Goal: Task Accomplishment & Management: Complete application form

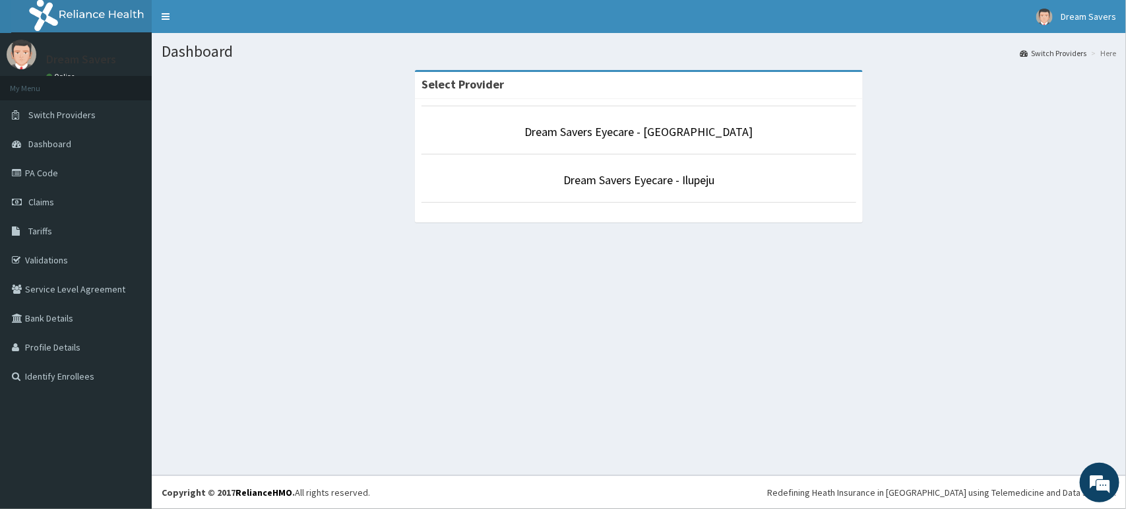
click at [773, 178] on p "Dream Savers Eyecare - Ilupeju" at bounding box center [639, 180] width 435 height 17
click at [779, 188] on p "Dream Savers Eyecare - Ilupeju" at bounding box center [639, 180] width 435 height 17
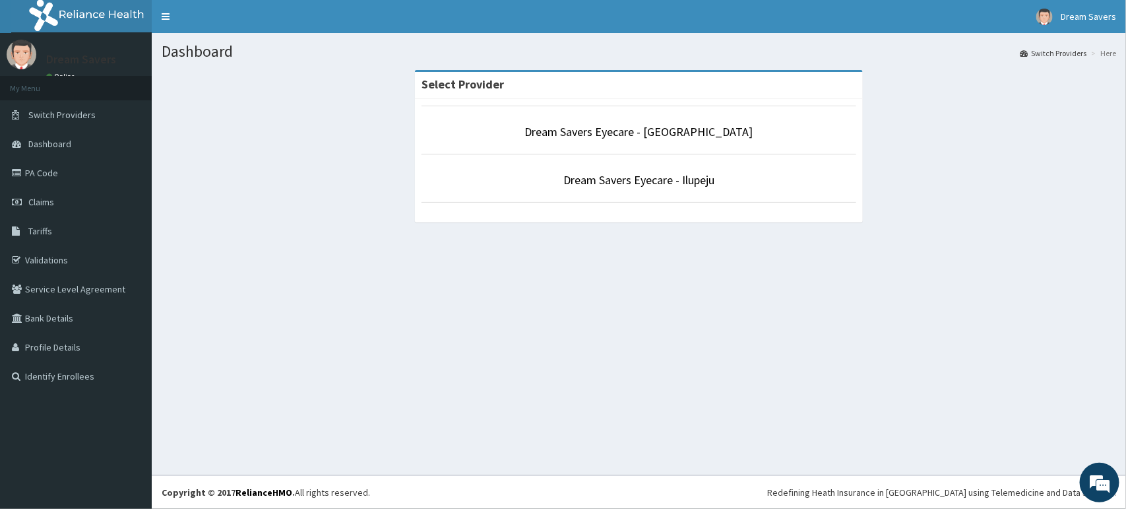
click at [732, 183] on p "Dream Savers Eyecare - Ilupeju" at bounding box center [639, 180] width 435 height 17
click at [698, 179] on link "Dream Savers Eyecare - Ilupeju" at bounding box center [639, 179] width 151 height 15
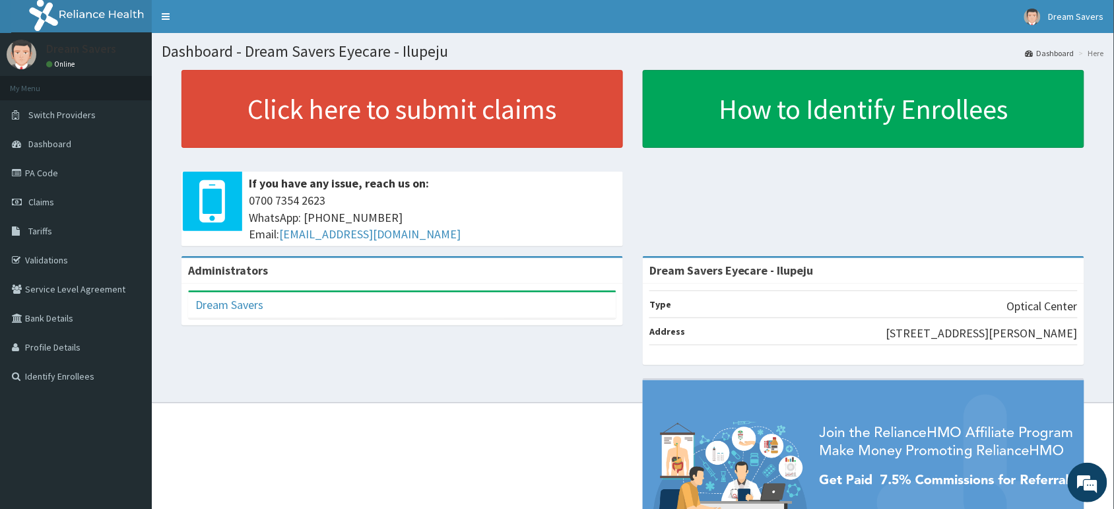
click at [67, 140] on span "Dashboard" at bounding box center [49, 144] width 43 height 12
click at [67, 149] on link "Dashboard" at bounding box center [76, 143] width 152 height 29
click at [75, 143] on link "Dashboard" at bounding box center [76, 143] width 152 height 29
click at [75, 146] on link "Dashboard" at bounding box center [76, 143] width 152 height 29
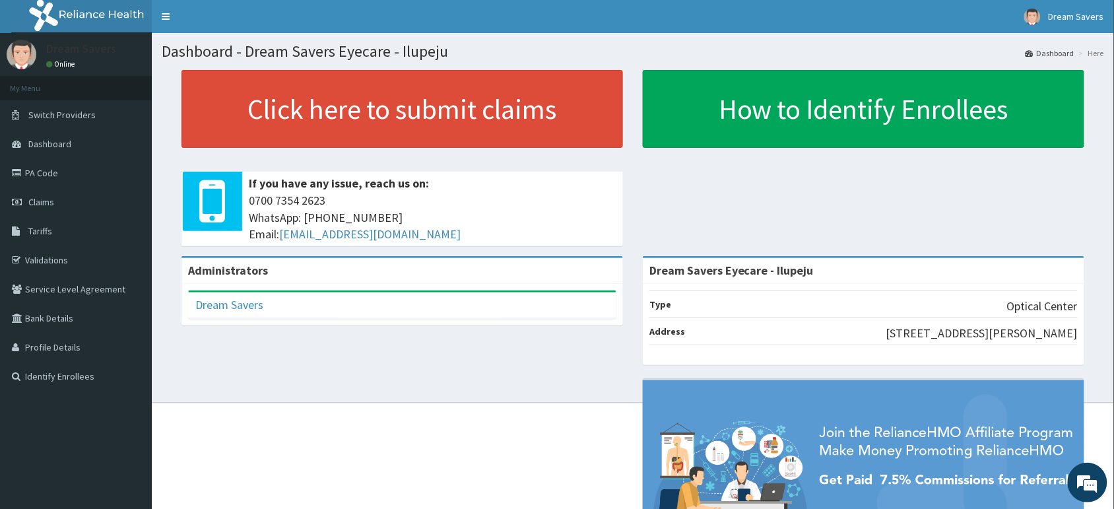
click at [43, 166] on link "PA Code" at bounding box center [76, 172] width 152 height 29
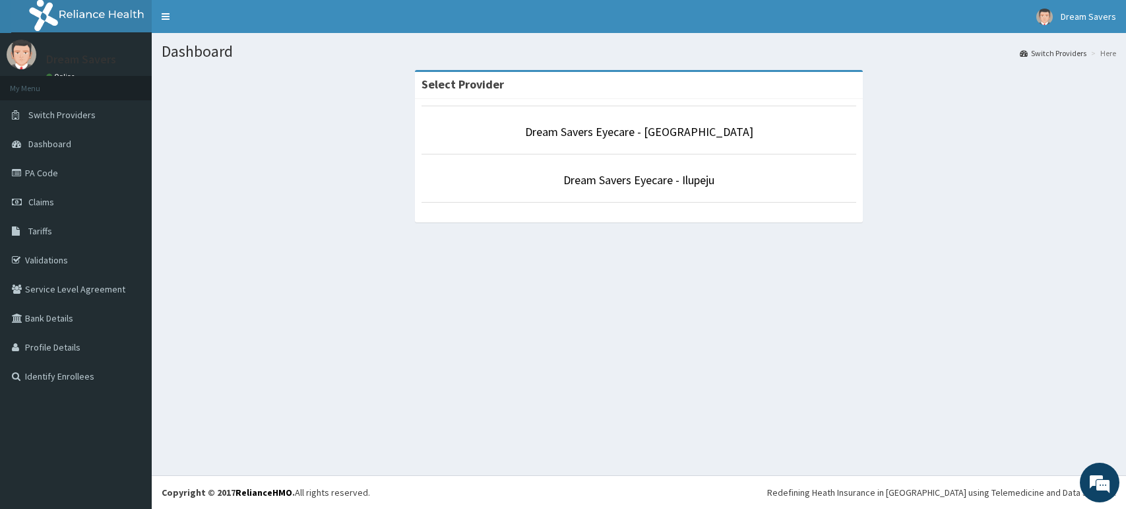
click at [664, 170] on li "Dream Savers Eyecare - Ilupeju" at bounding box center [639, 178] width 435 height 49
click at [665, 175] on link "Dream Savers Eyecare - Ilupeju" at bounding box center [639, 179] width 151 height 15
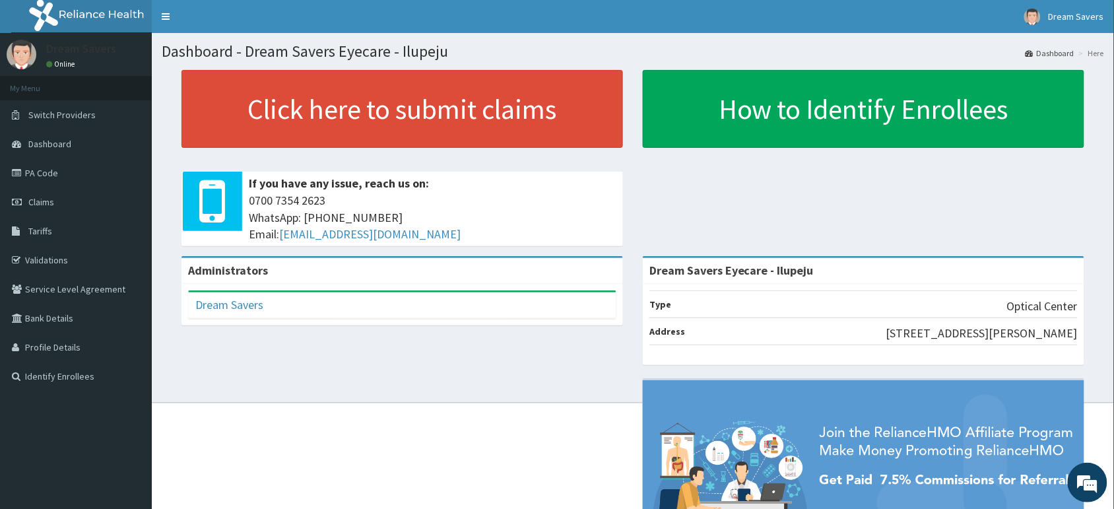
click at [89, 168] on link "PA Code" at bounding box center [76, 172] width 152 height 29
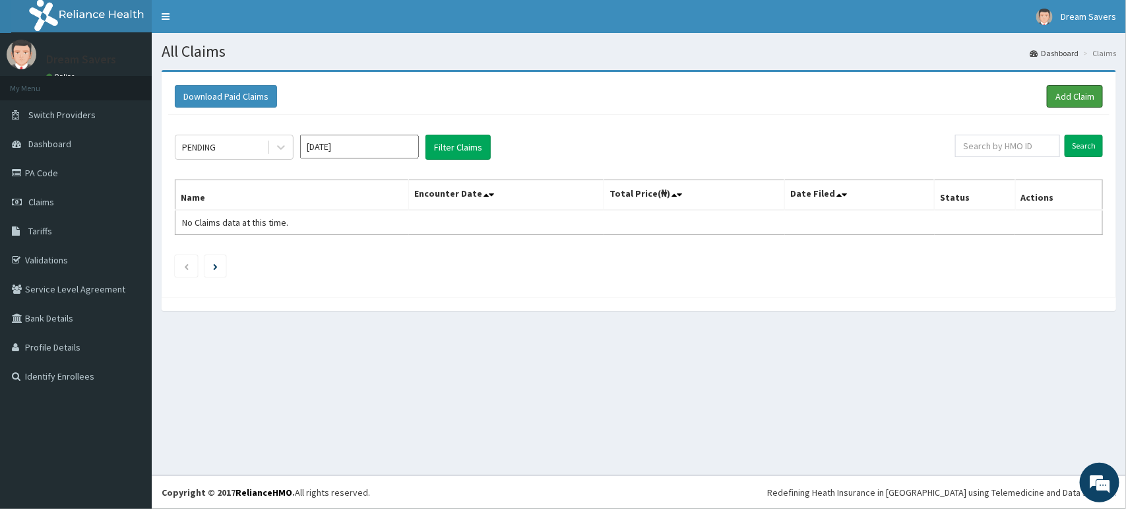
click at [1066, 94] on link "Add Claim" at bounding box center [1075, 96] width 56 height 22
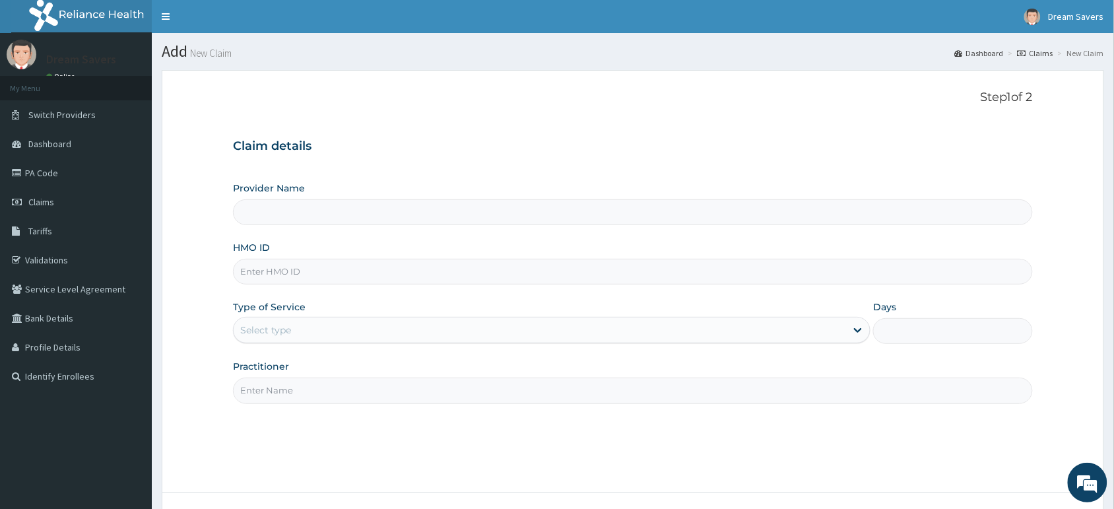
type input "Dream Savers Eyecare - Ilupeju"
click at [381, 271] on input "HMO ID" at bounding box center [633, 272] width 800 height 26
type input "VAC/10011/C"
click at [330, 325] on div "Select type" at bounding box center [540, 329] width 612 height 21
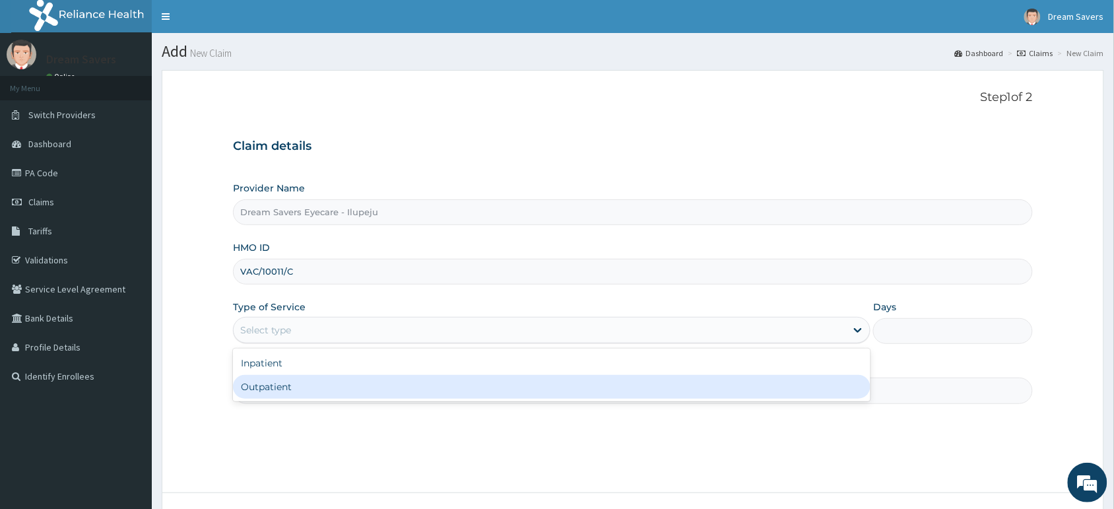
click at [327, 394] on div "Outpatient" at bounding box center [551, 387] width 637 height 24
type input "1"
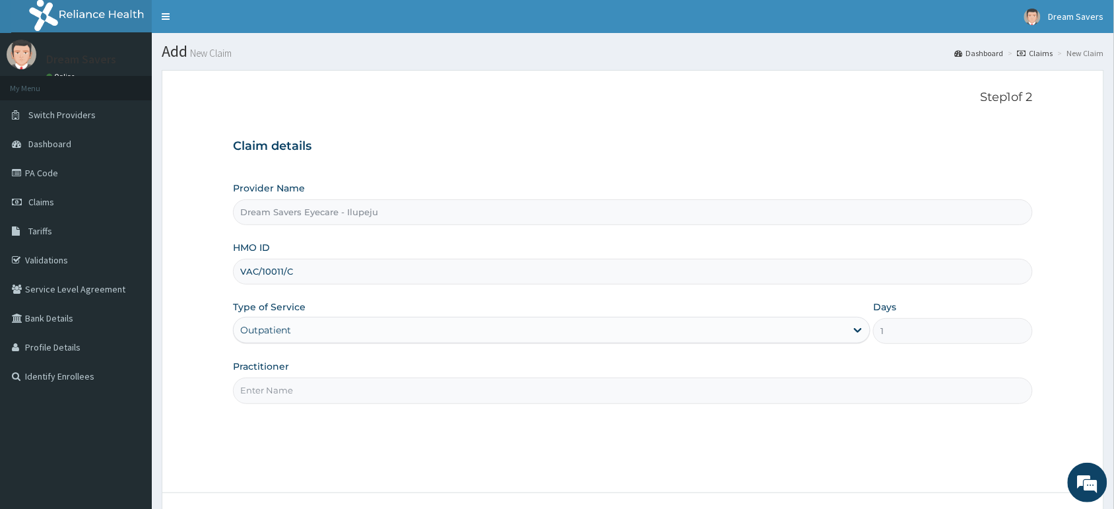
click at [330, 391] on input "Practitioner" at bounding box center [633, 390] width 800 height 26
type input "DR GENEVIVE"
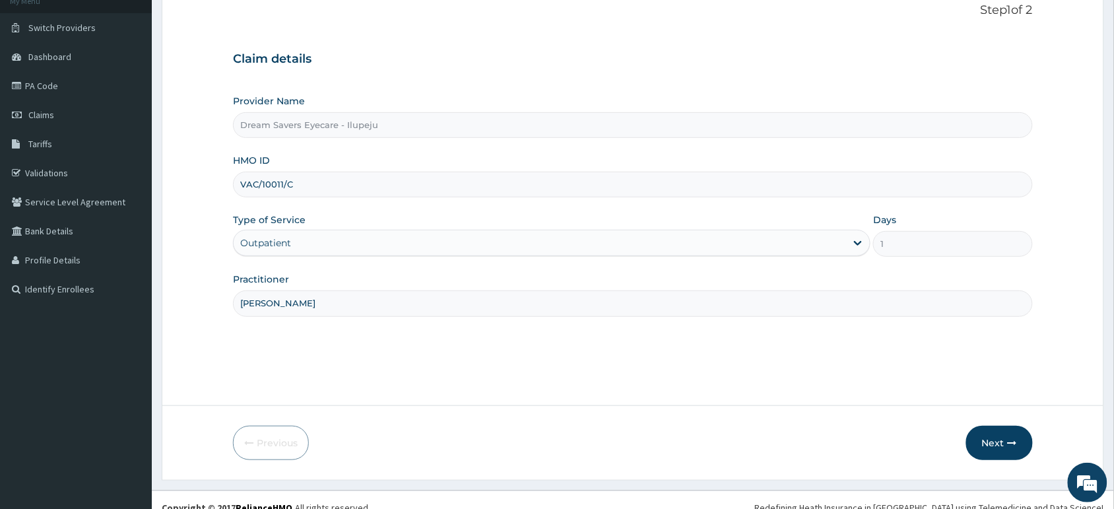
scroll to position [102, 0]
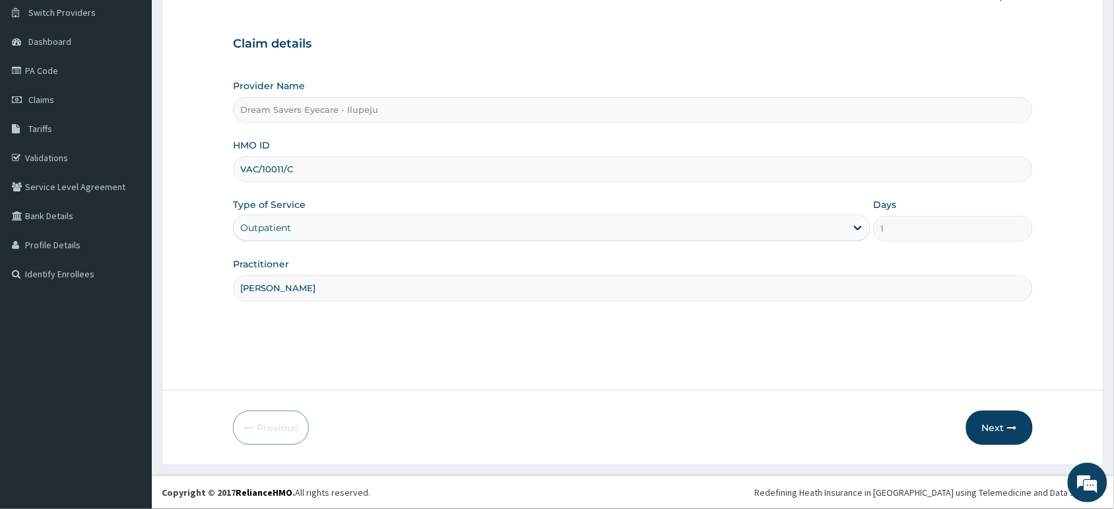
click at [994, 421] on button "Next" at bounding box center [999, 427] width 67 height 34
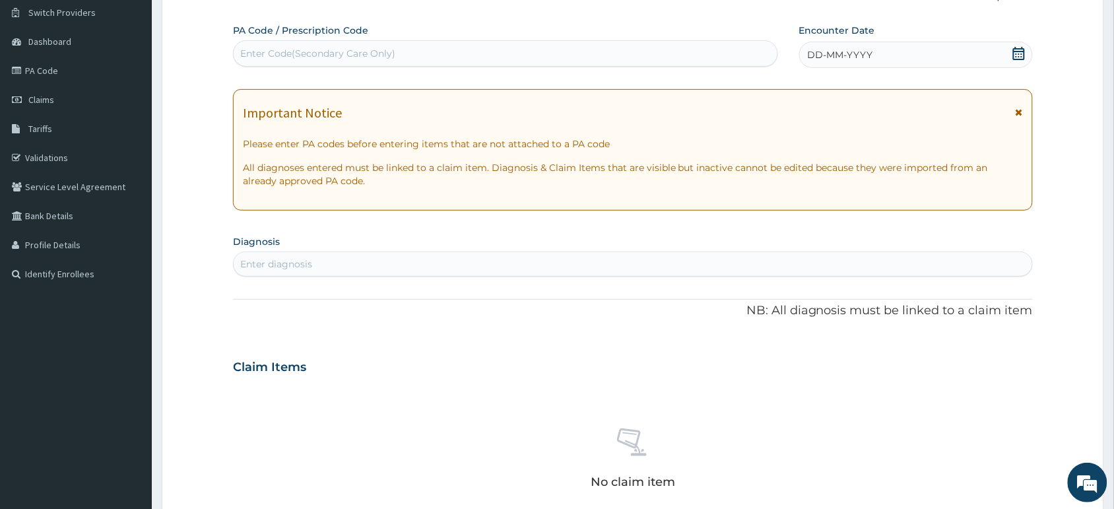
click at [258, 53] on div "Enter Code(Secondary Care Only)" at bounding box center [317, 53] width 155 height 13
paste input "PA/54094F"
type input "PA/54094F"
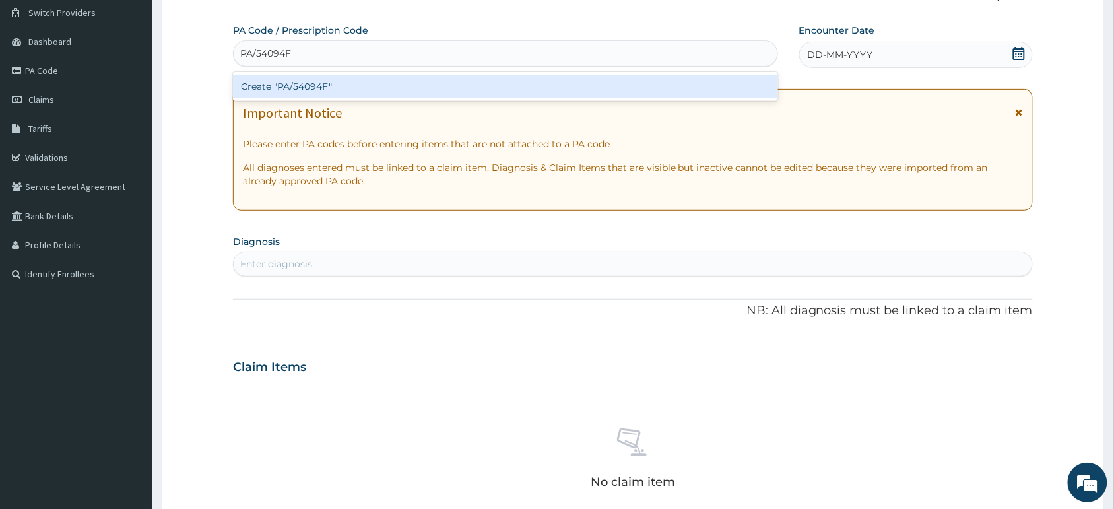
click at [381, 77] on div "Create "PA/54094F"" at bounding box center [505, 87] width 545 height 24
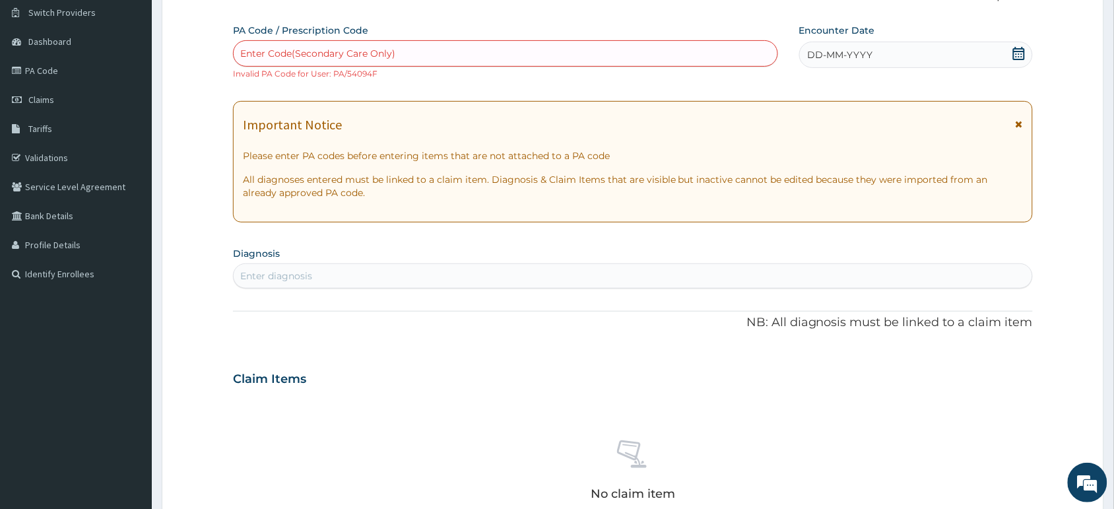
click at [485, 48] on div "Enter Code(Secondary Care Only)" at bounding box center [506, 53] width 544 height 21
click at [275, 51] on div "Enter Code(Secondary Care Only)" at bounding box center [317, 53] width 155 height 13
paste input "PA/54094F"
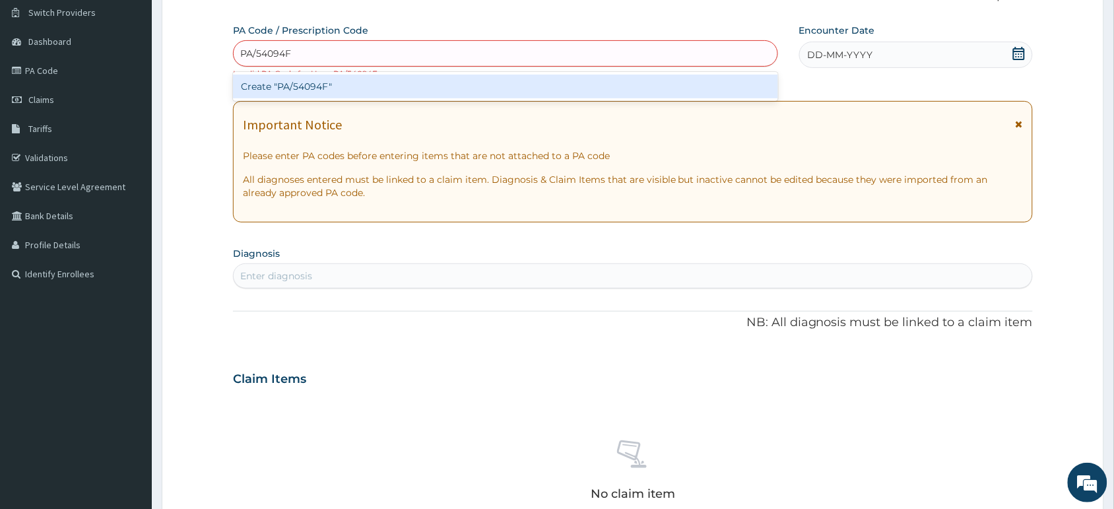
type input "PA/54094F"
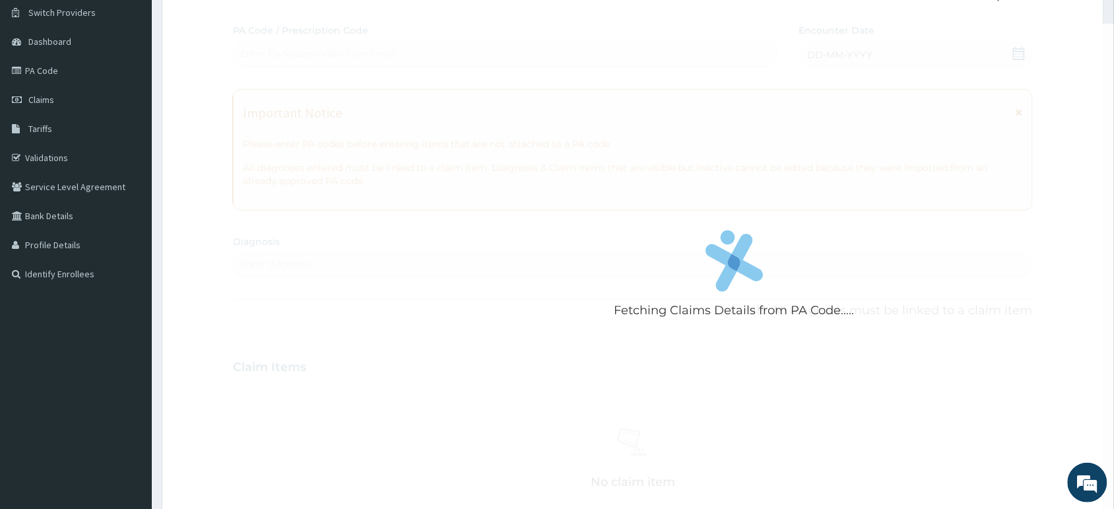
click at [819, 48] on div "Fetching Claims Details from PA Code..... PA Code / Prescription Code Enter Cod…" at bounding box center [633, 365] width 800 height 683
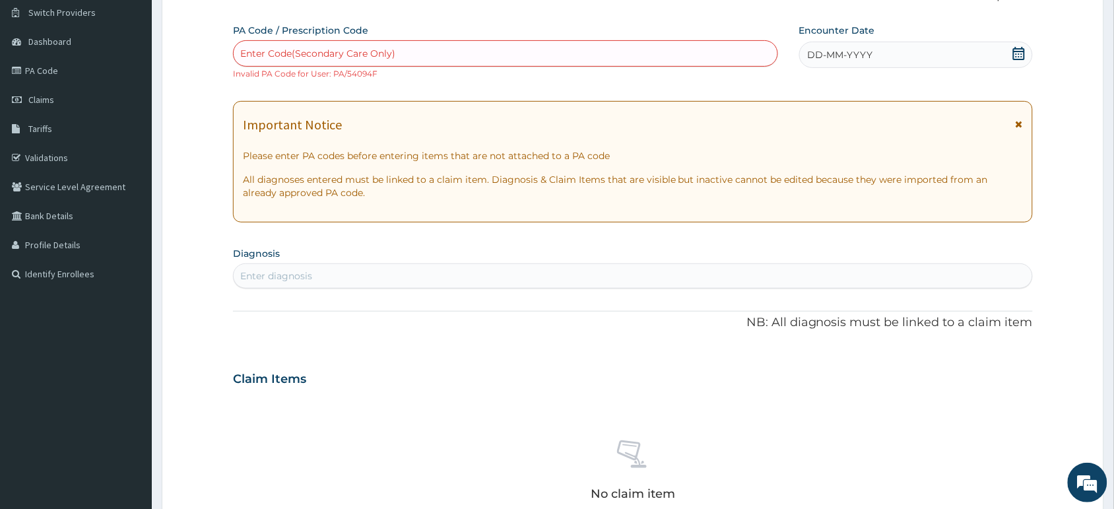
click at [70, 73] on link "PA Code" at bounding box center [76, 70] width 152 height 29
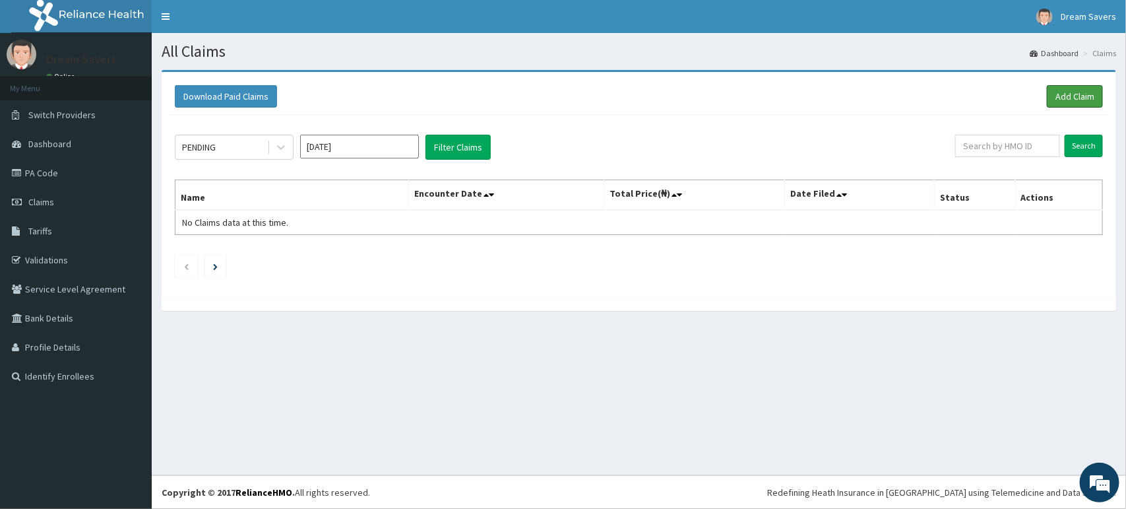
click at [1080, 91] on link "Add Claim" at bounding box center [1075, 96] width 56 height 22
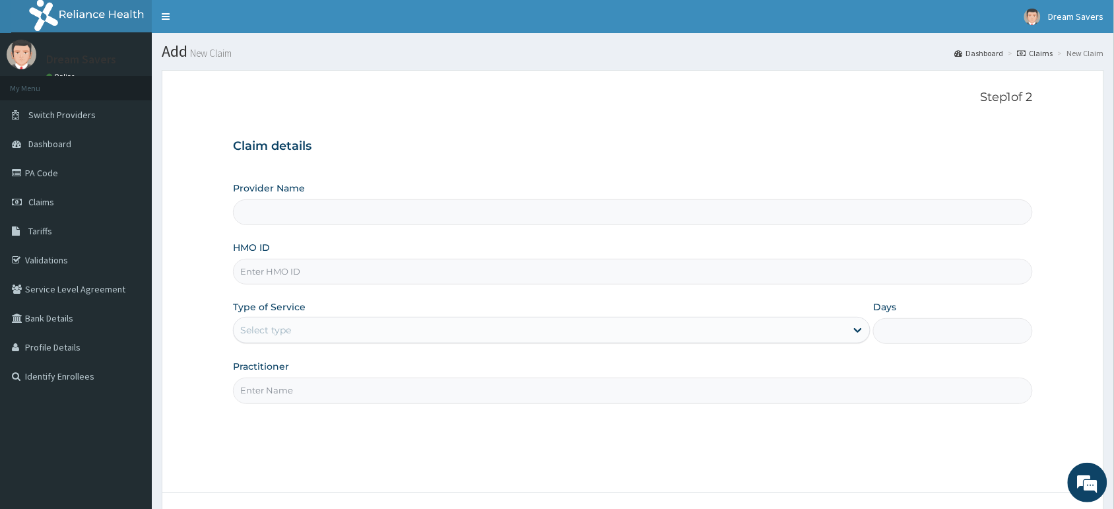
type input "Dream Savers Eyecare - Ilupeju"
click at [348, 275] on input "HMO ID" at bounding box center [633, 272] width 800 height 26
type input "VAC/10011/C"
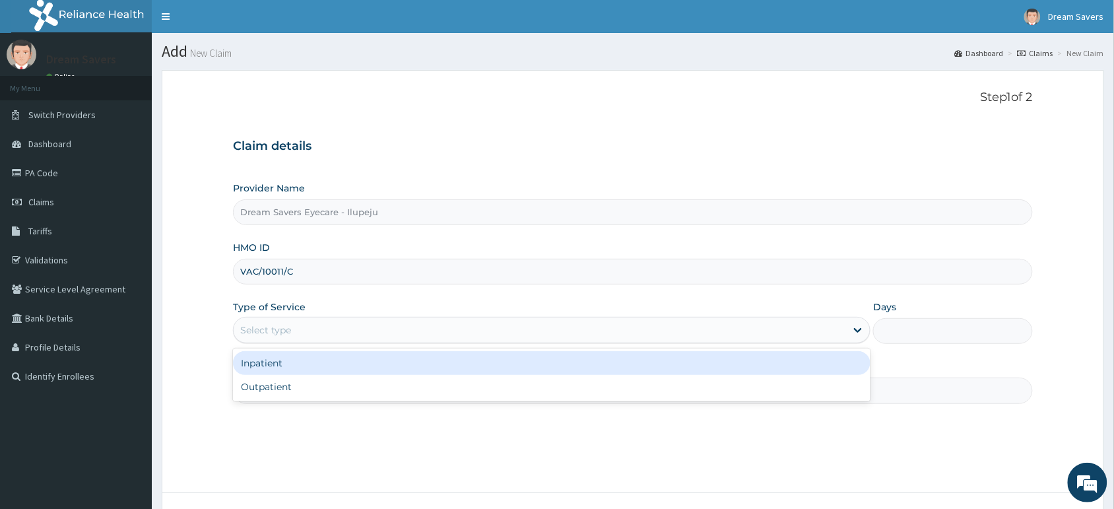
click at [398, 323] on div "Select type" at bounding box center [540, 329] width 612 height 21
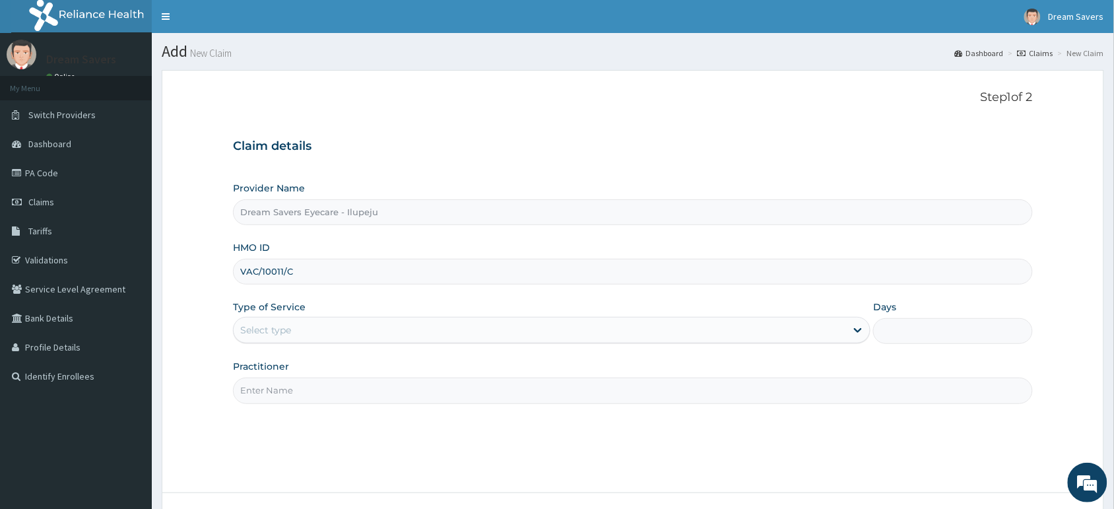
click at [398, 323] on div "Select type" at bounding box center [540, 329] width 612 height 21
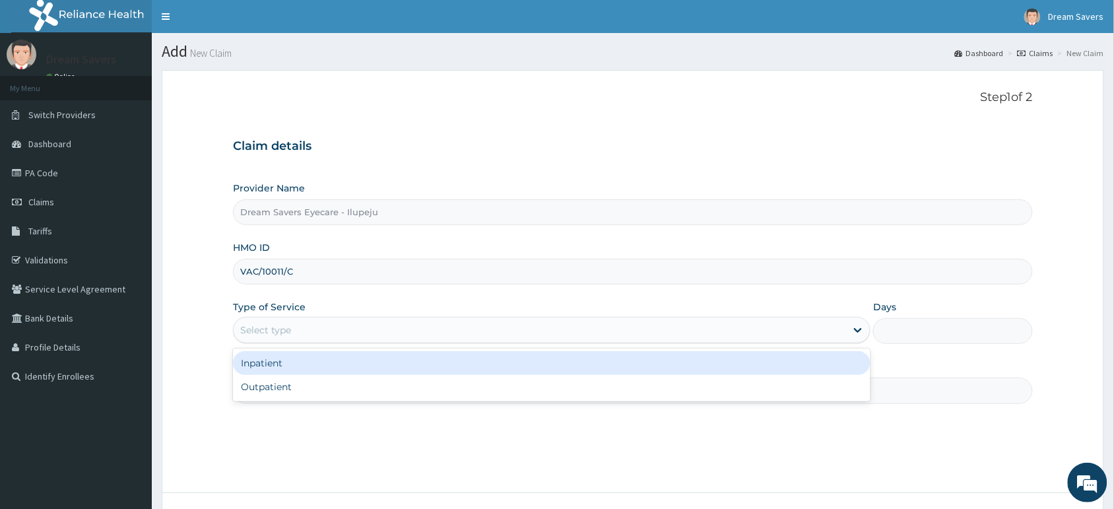
click at [365, 327] on div "Select type" at bounding box center [540, 329] width 612 height 21
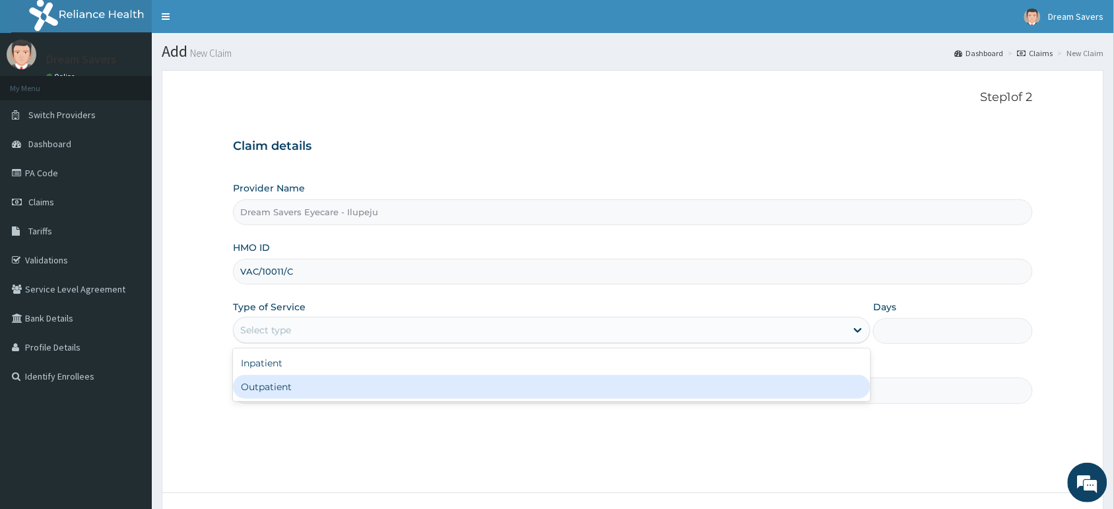
click at [332, 379] on div "Outpatient" at bounding box center [551, 387] width 637 height 24
type input "1"
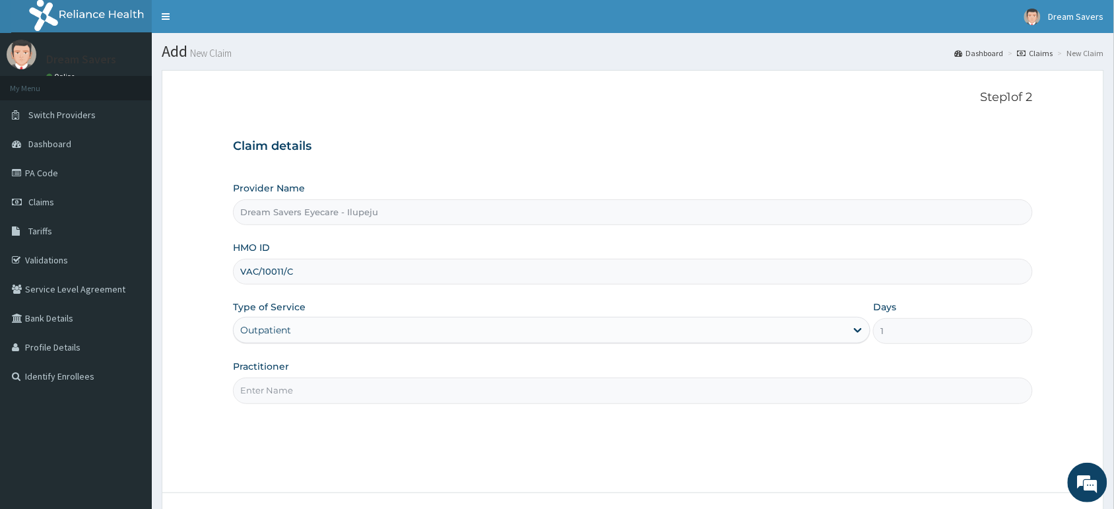
click at [71, 106] on link "Switch Providers" at bounding box center [76, 114] width 152 height 29
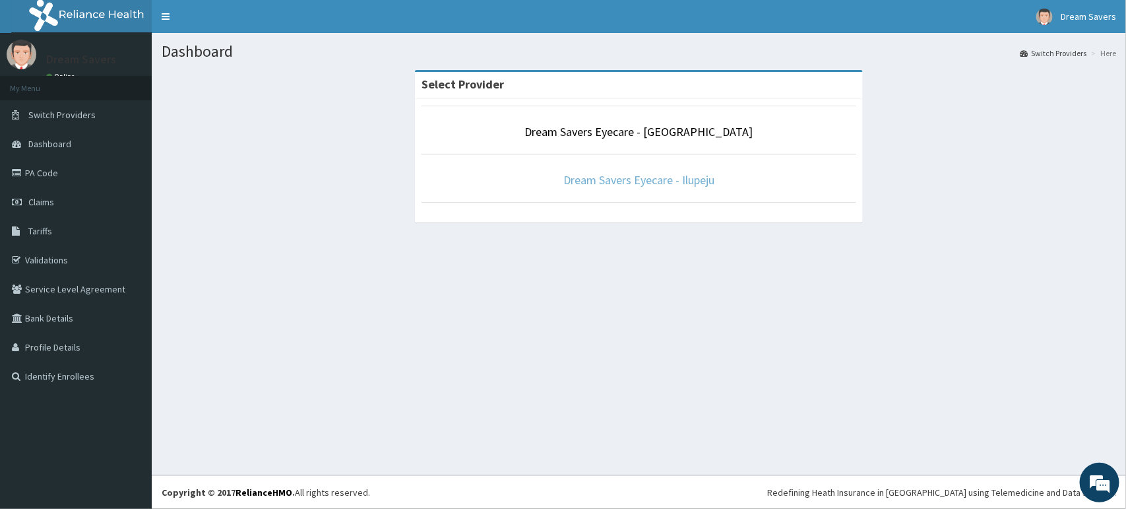
click at [601, 172] on link "Dream Savers Eyecare - Ilupeju" at bounding box center [639, 179] width 151 height 15
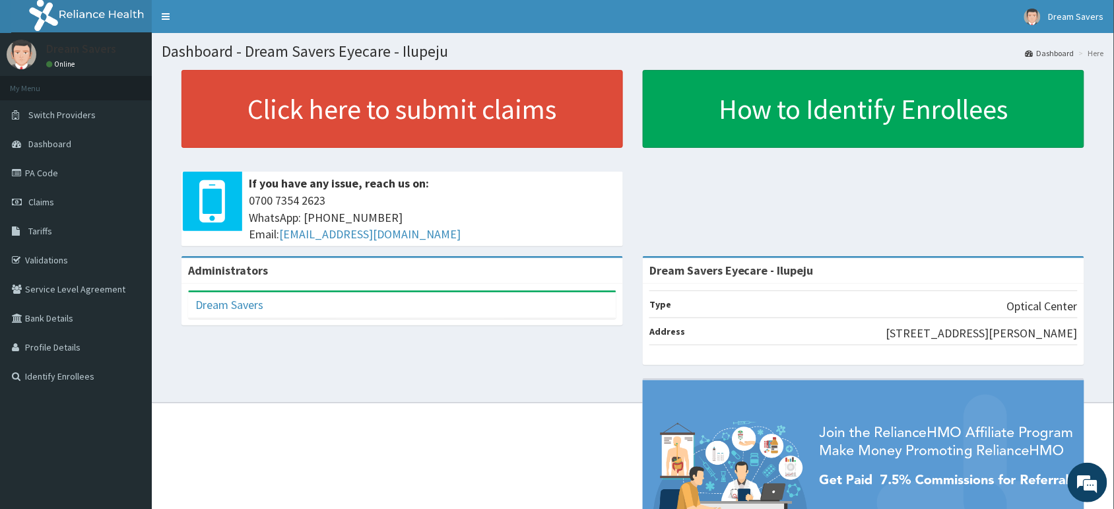
click at [53, 172] on link "PA Code" at bounding box center [76, 172] width 152 height 29
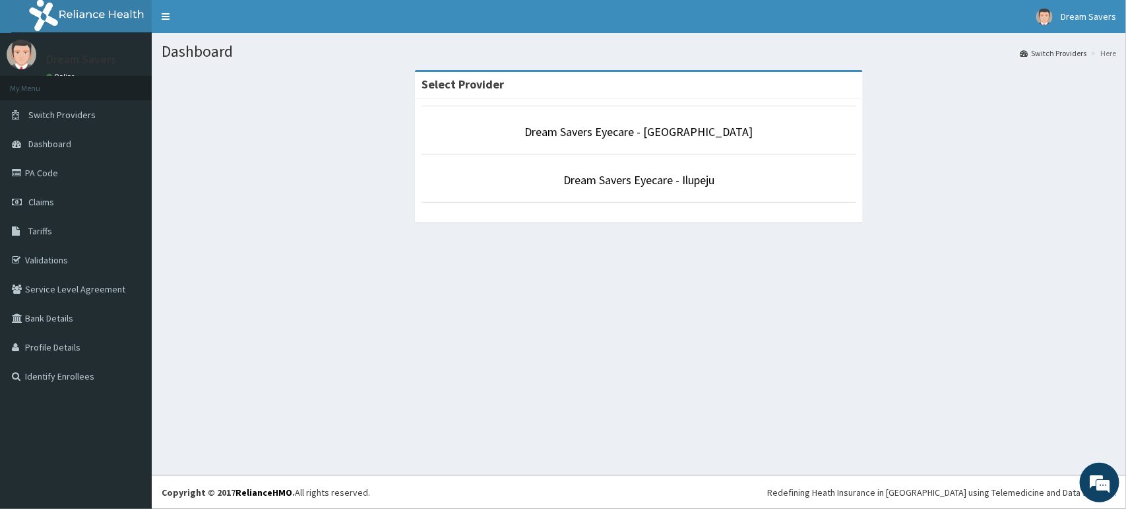
click at [739, 119] on li "Dream Savers Eyecare - [GEOGRAPHIC_DATA]" at bounding box center [639, 130] width 435 height 49
click at [721, 129] on link "Dream Savers Eyecare - [GEOGRAPHIC_DATA]" at bounding box center [639, 131] width 228 height 15
click at [610, 179] on link "Dream Savers Eyecare - Ilupeju" at bounding box center [639, 179] width 151 height 15
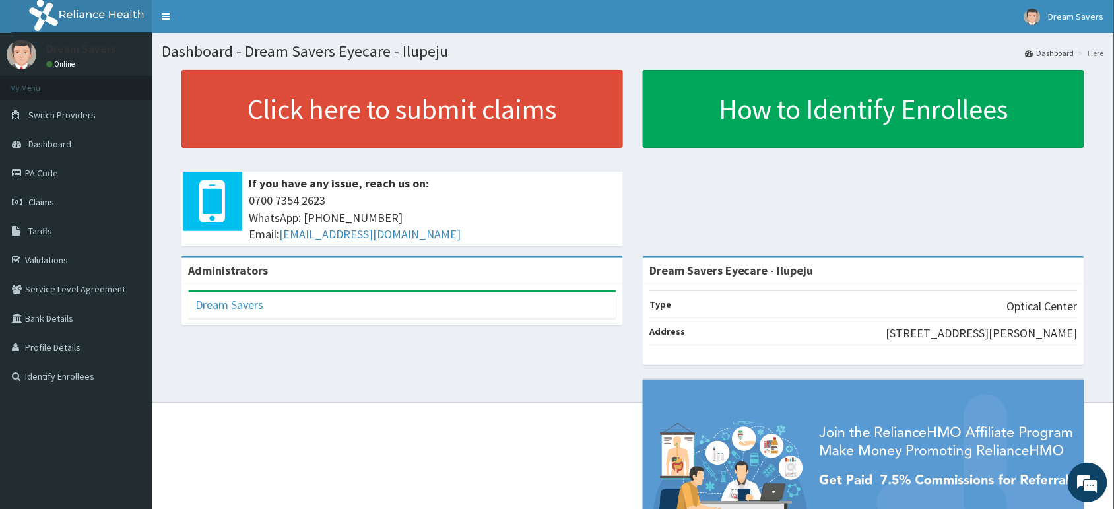
click at [43, 167] on link "PA Code" at bounding box center [76, 172] width 152 height 29
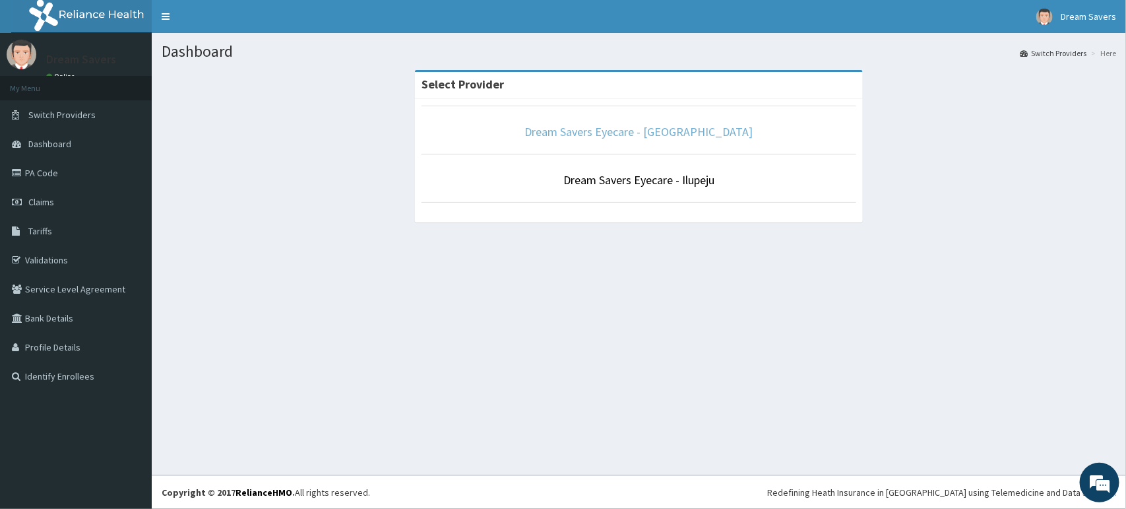
click at [690, 129] on link "Dream Savers Eyecare - [GEOGRAPHIC_DATA]" at bounding box center [639, 131] width 228 height 15
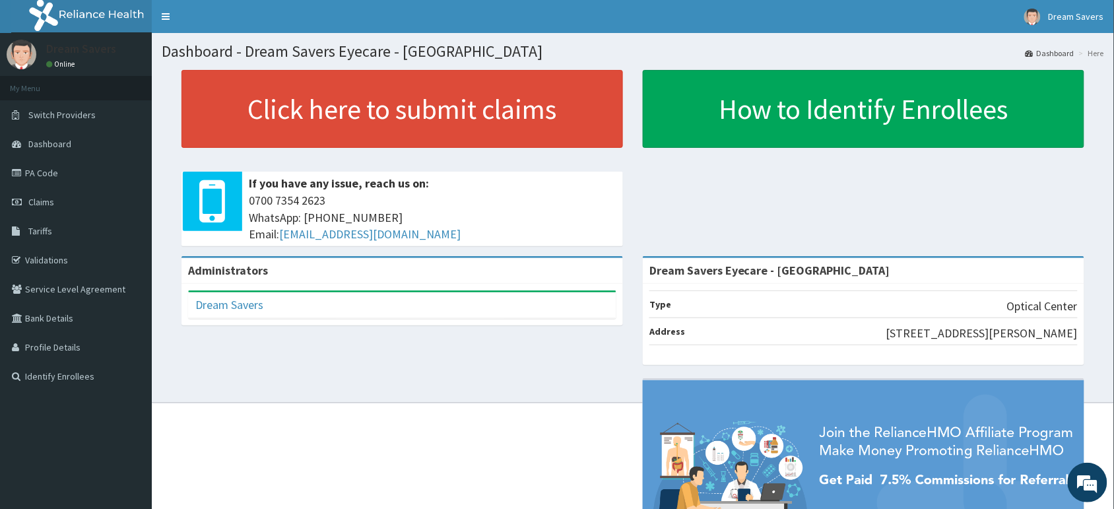
click at [44, 169] on link "PA Code" at bounding box center [76, 172] width 152 height 29
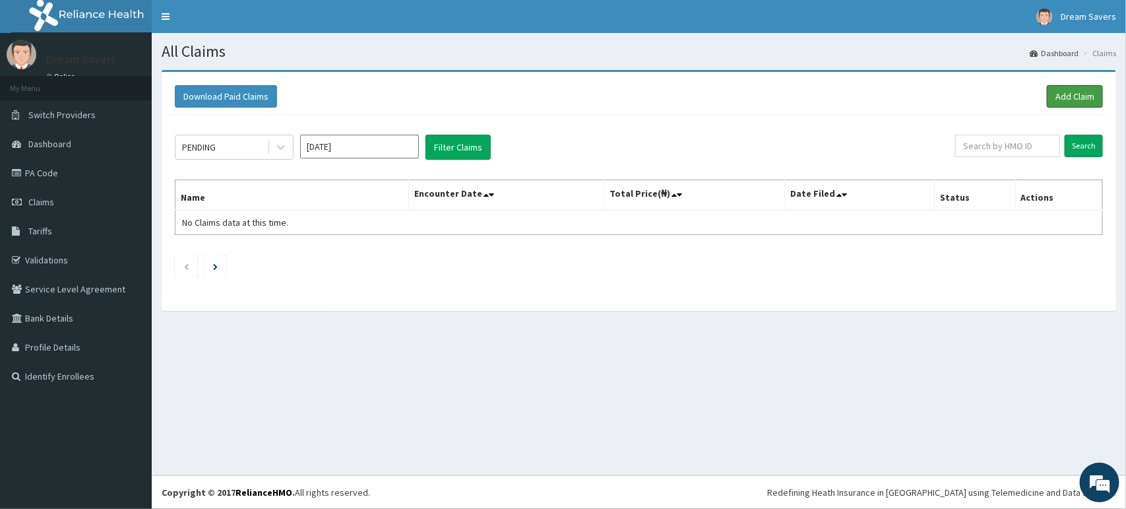
click at [1064, 96] on link "Add Claim" at bounding box center [1075, 96] width 56 height 22
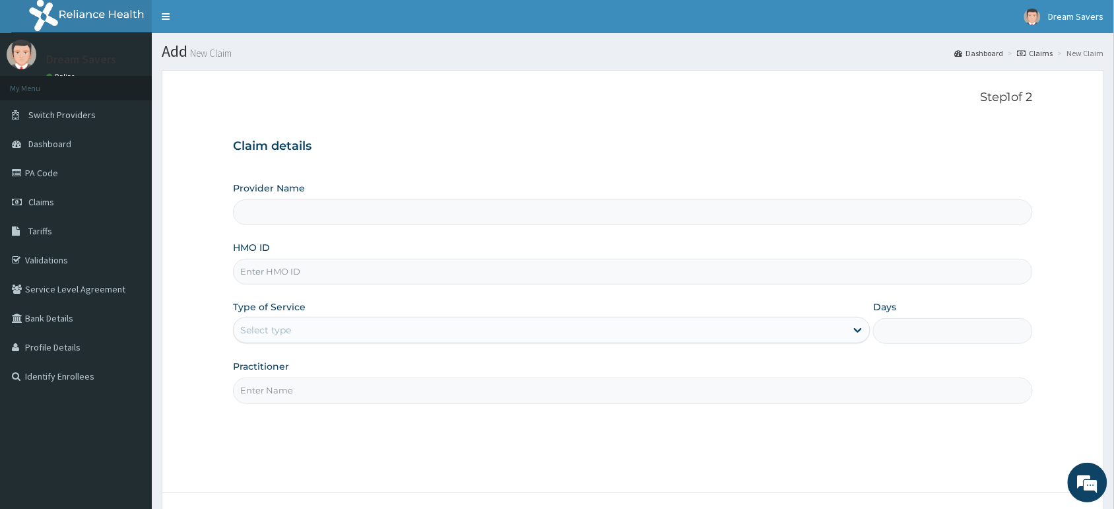
type input "Dream Savers Eyecare - [GEOGRAPHIC_DATA]"
click at [322, 277] on input "HMO ID" at bounding box center [633, 272] width 800 height 26
type input "VAC/10011/C"
click at [352, 324] on div "Select type" at bounding box center [540, 329] width 612 height 21
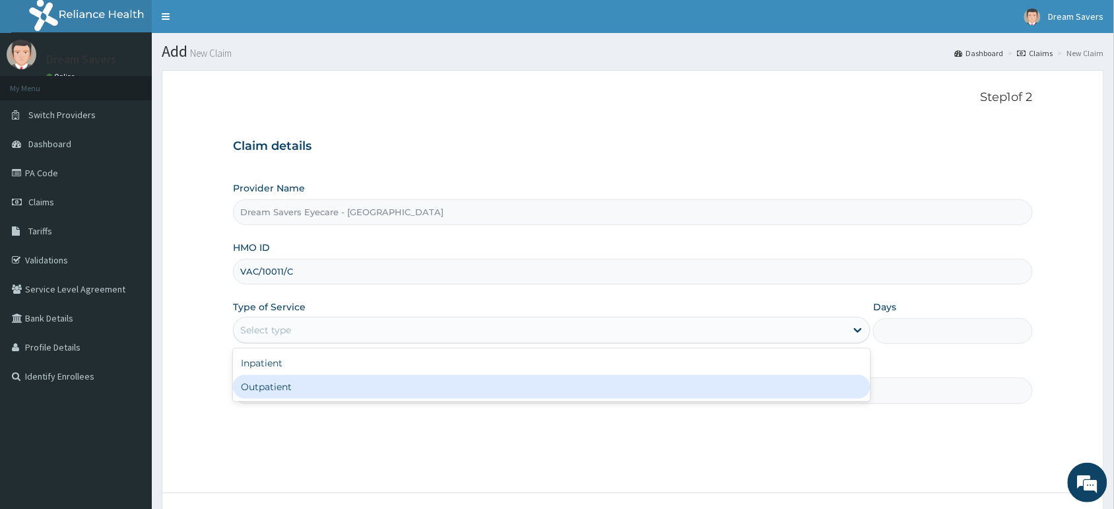
click at [292, 397] on div "Outpatient" at bounding box center [551, 387] width 637 height 24
type input "1"
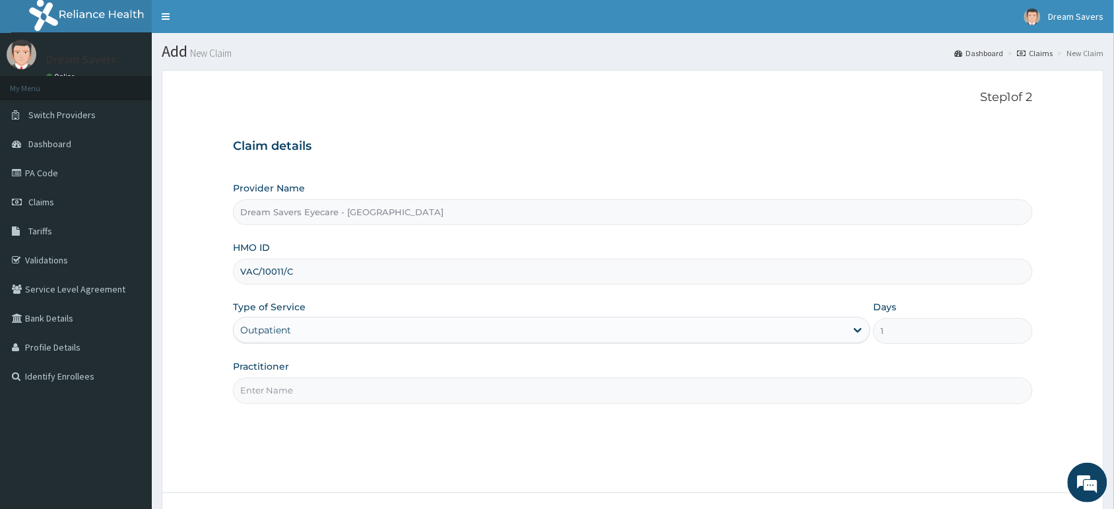
click at [295, 387] on input "Practitioner" at bounding box center [633, 390] width 800 height 26
type input "DR GENEVEVIVE"
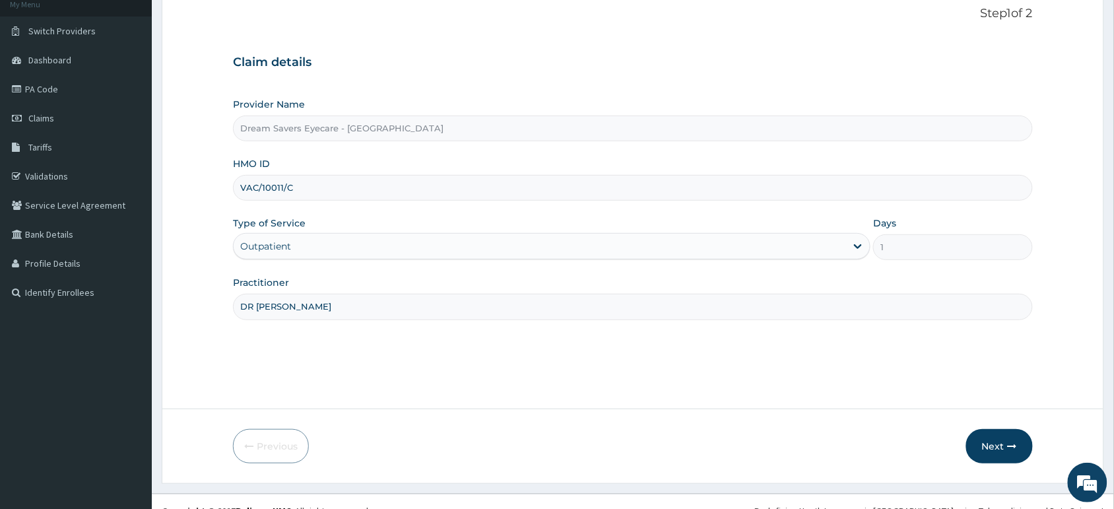
scroll to position [102, 0]
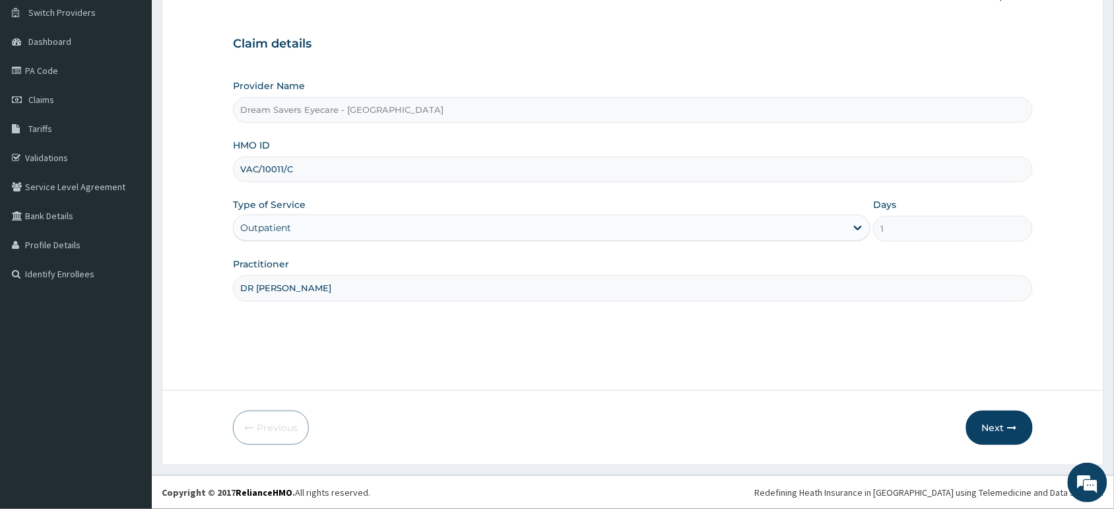
click at [994, 418] on button "Next" at bounding box center [999, 427] width 67 height 34
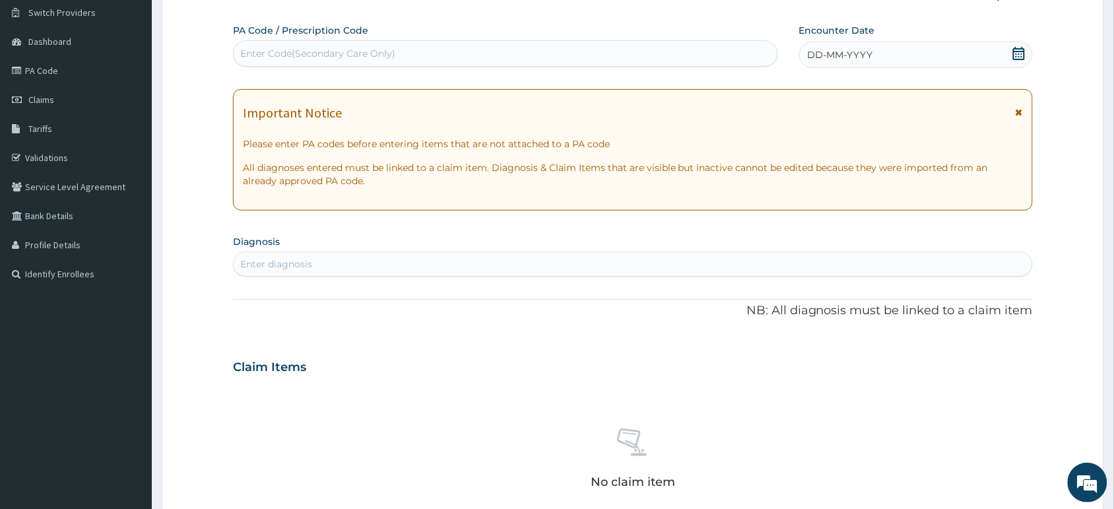
click at [298, 57] on div "Enter Code(Secondary Care Only)" at bounding box center [317, 53] width 155 height 13
paste input "PA/B4D973"
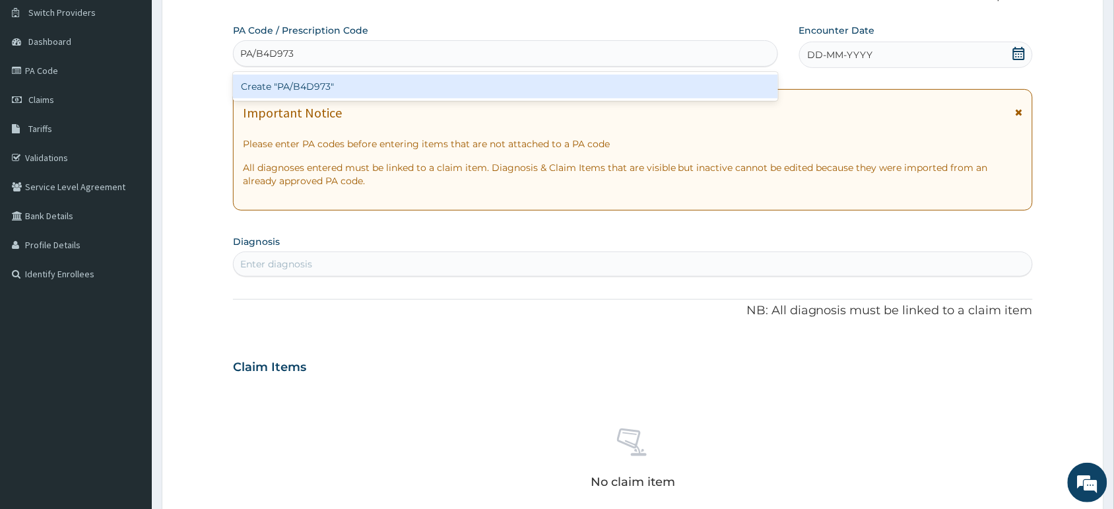
type input "PA/B4D973"
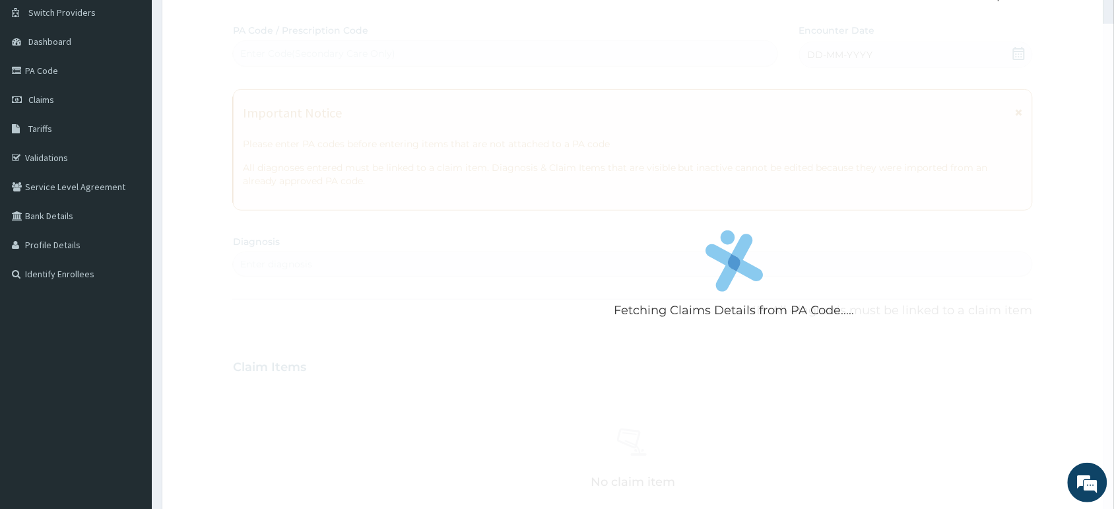
click at [835, 57] on div "Fetching Claims Details from PA Code..... PA Code / Prescription Code Enter Cod…" at bounding box center [633, 365] width 800 height 683
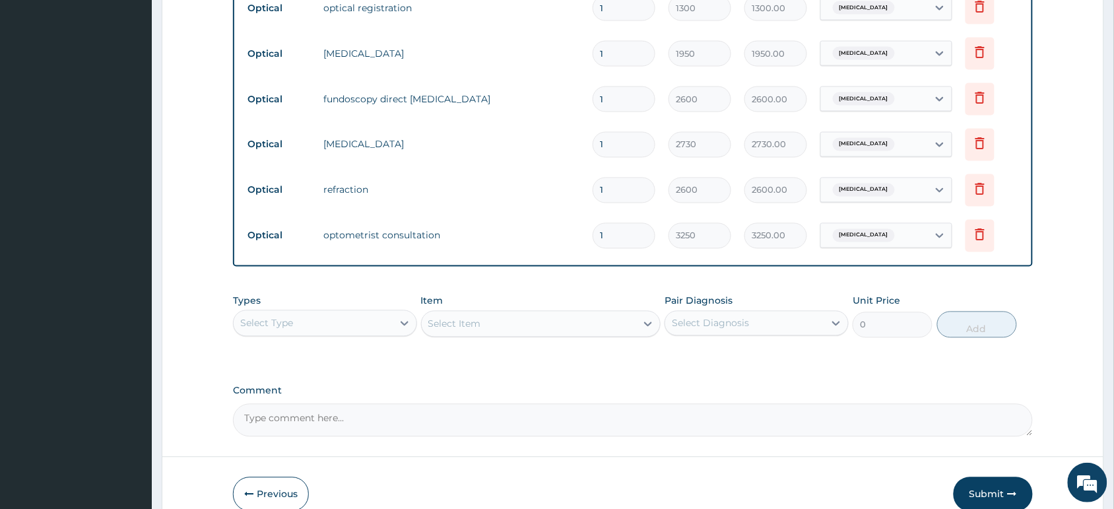
scroll to position [698, 0]
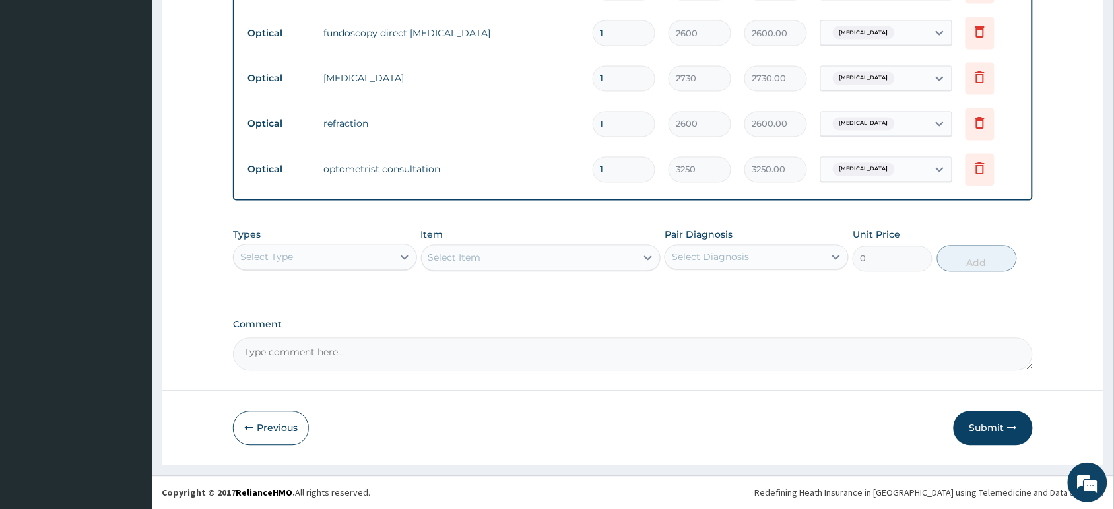
click at [987, 423] on button "Submit" at bounding box center [993, 428] width 79 height 34
